Goal: Find contact information: Find contact information

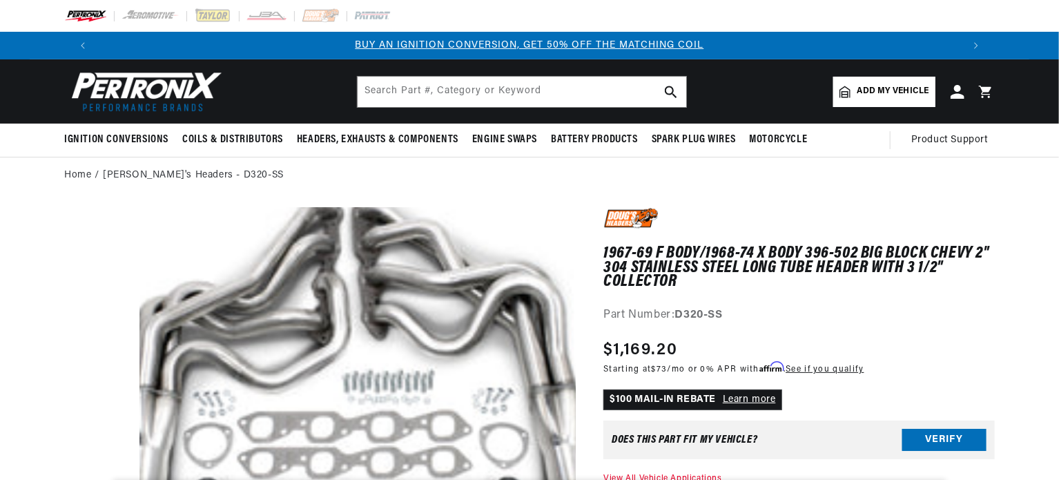
drag, startPoint x: 961, startPoint y: 159, endPoint x: 982, endPoint y: 157, distance: 20.8
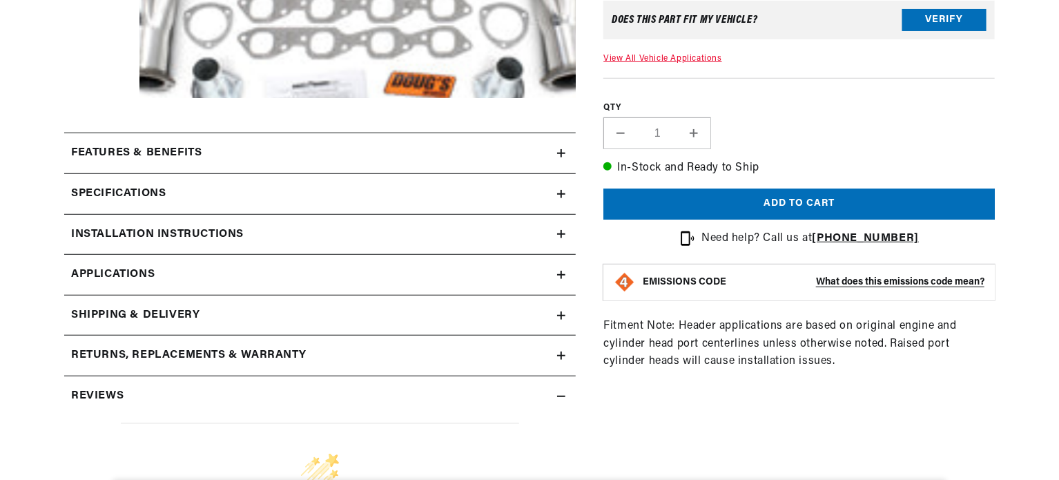
drag, startPoint x: 1056, startPoint y: 93, endPoint x: 1055, endPoint y: 124, distance: 30.4
click at [1055, 124] on section "1967-69 F Body/1968-74 X Body 396-502 Big Block Chevy 2" 304 Stainless Steel Lo…" at bounding box center [529, 277] width 1059 height 1006
click at [560, 151] on icon at bounding box center [561, 153] width 8 height 8
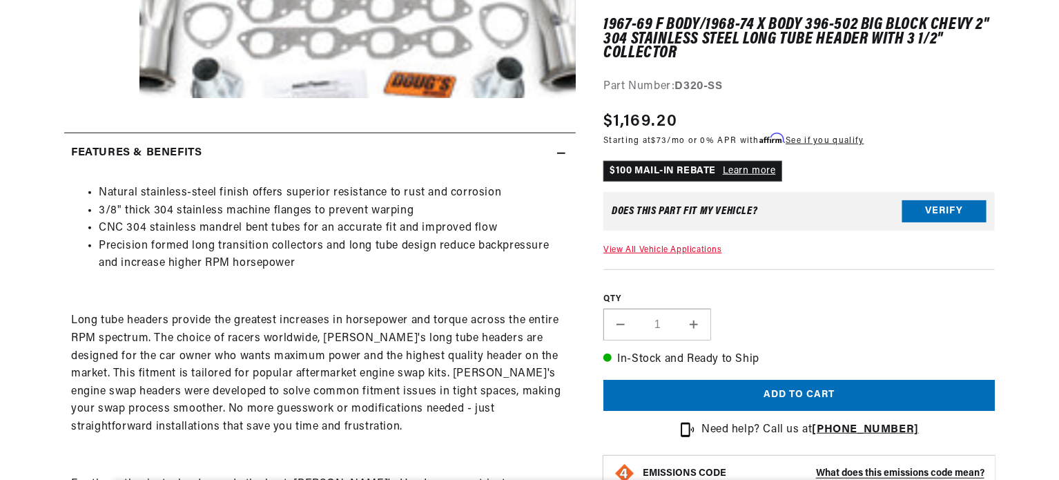
scroll to position [0, 1723]
drag, startPoint x: 1058, startPoint y: 72, endPoint x: 1058, endPoint y: 99, distance: 26.9
click at [1058, 99] on section "1967-69 F Body/1968-74 X Body 396-502 Big Block Chevy 2" 304 Stainless Steel Lo…" at bounding box center [529, 412] width 1059 height 1277
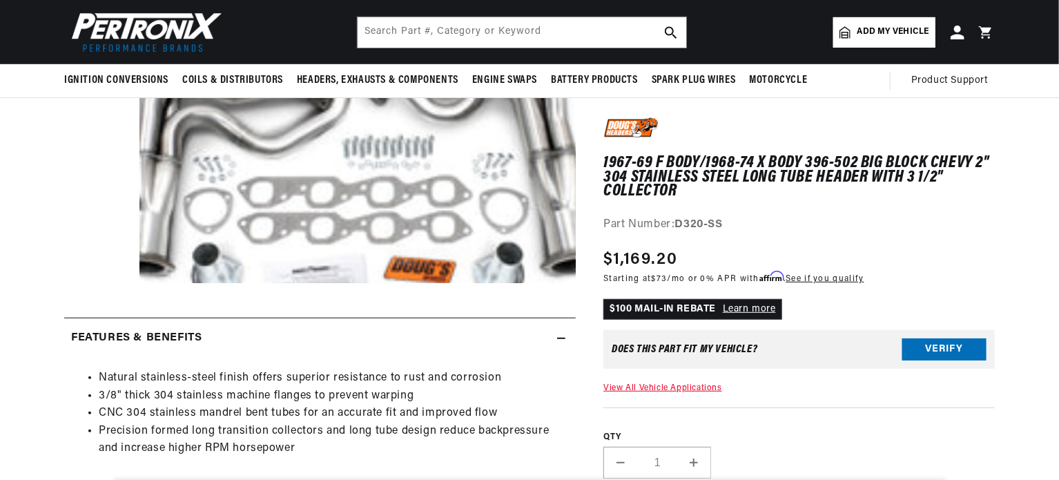
scroll to position [0, 0]
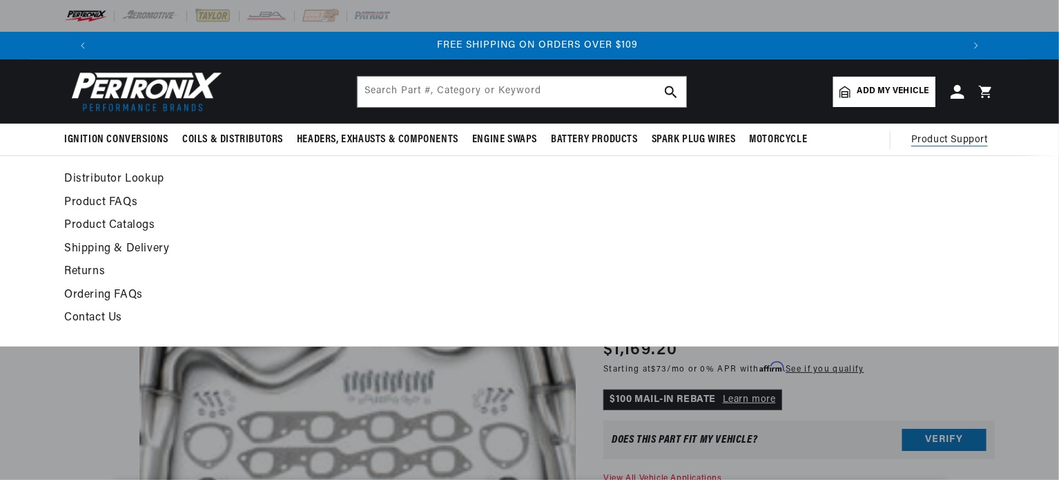
click at [957, 140] on span "Product Support" at bounding box center [949, 140] width 77 height 15
click at [87, 322] on link "Contact Us" at bounding box center [403, 318] width 678 height 19
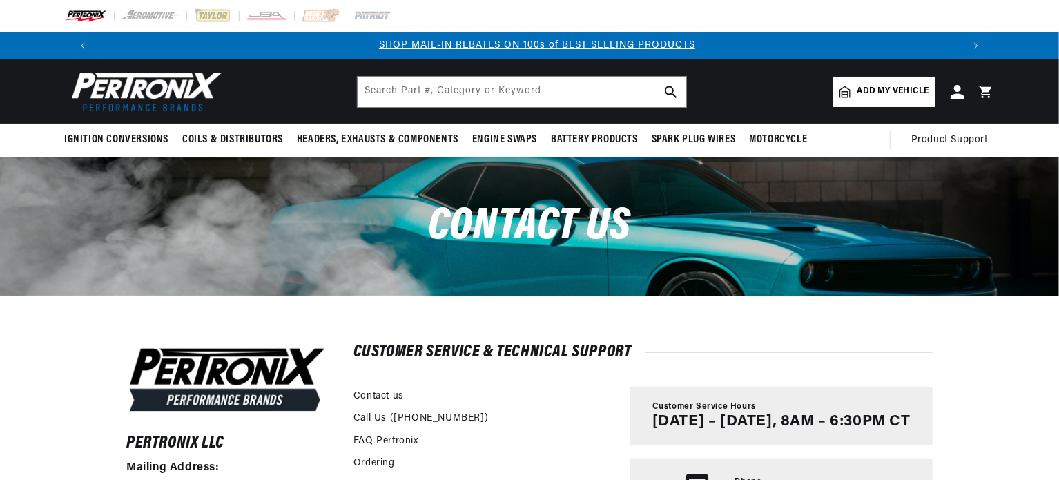
scroll to position [0, 861]
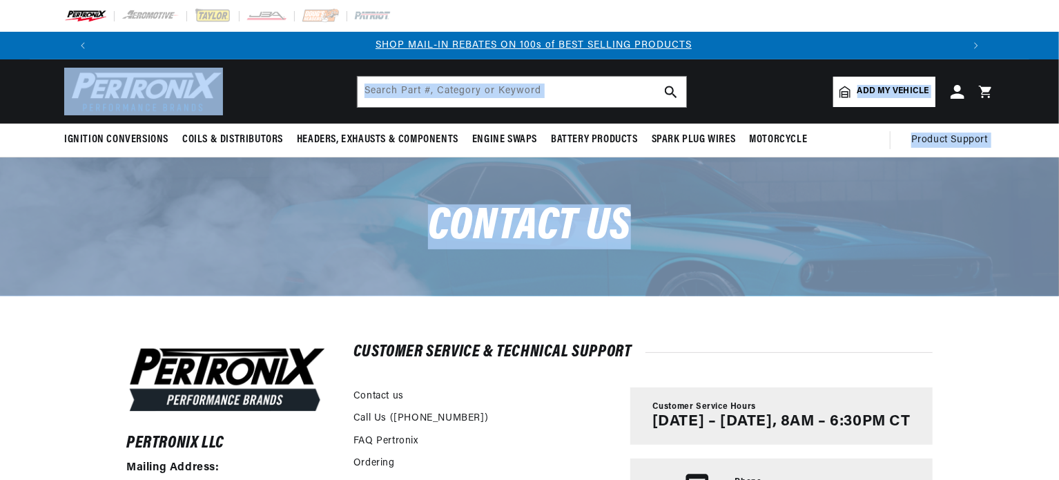
drag, startPoint x: 1056, startPoint y: 137, endPoint x: 1055, endPoint y: 188, distance: 51.8
drag, startPoint x: 1057, startPoint y: 144, endPoint x: 1049, endPoint y: 228, distance: 85.3
